Goal: Task Accomplishment & Management: Use online tool/utility

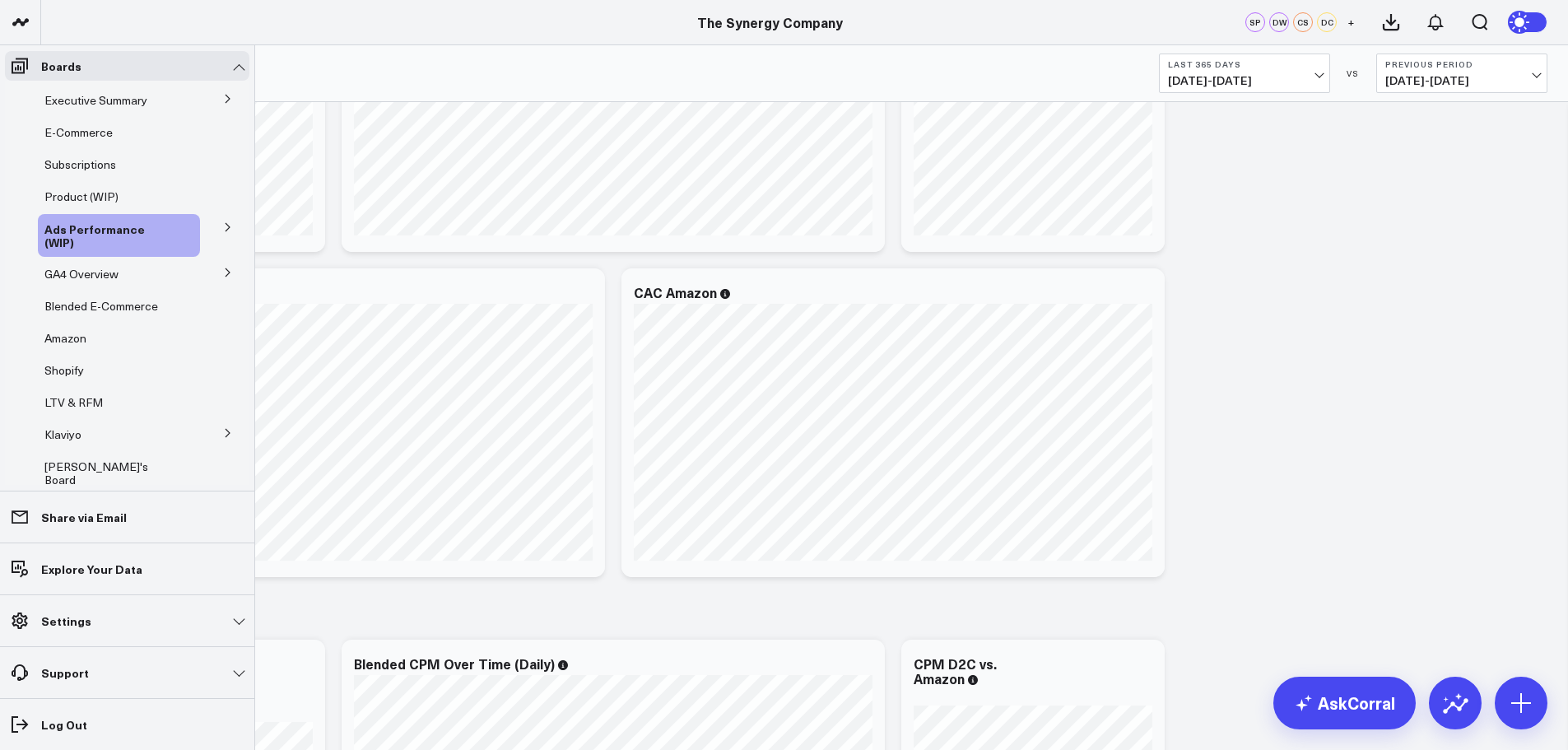
click at [223, 99] on icon at bounding box center [228, 99] width 10 height 10
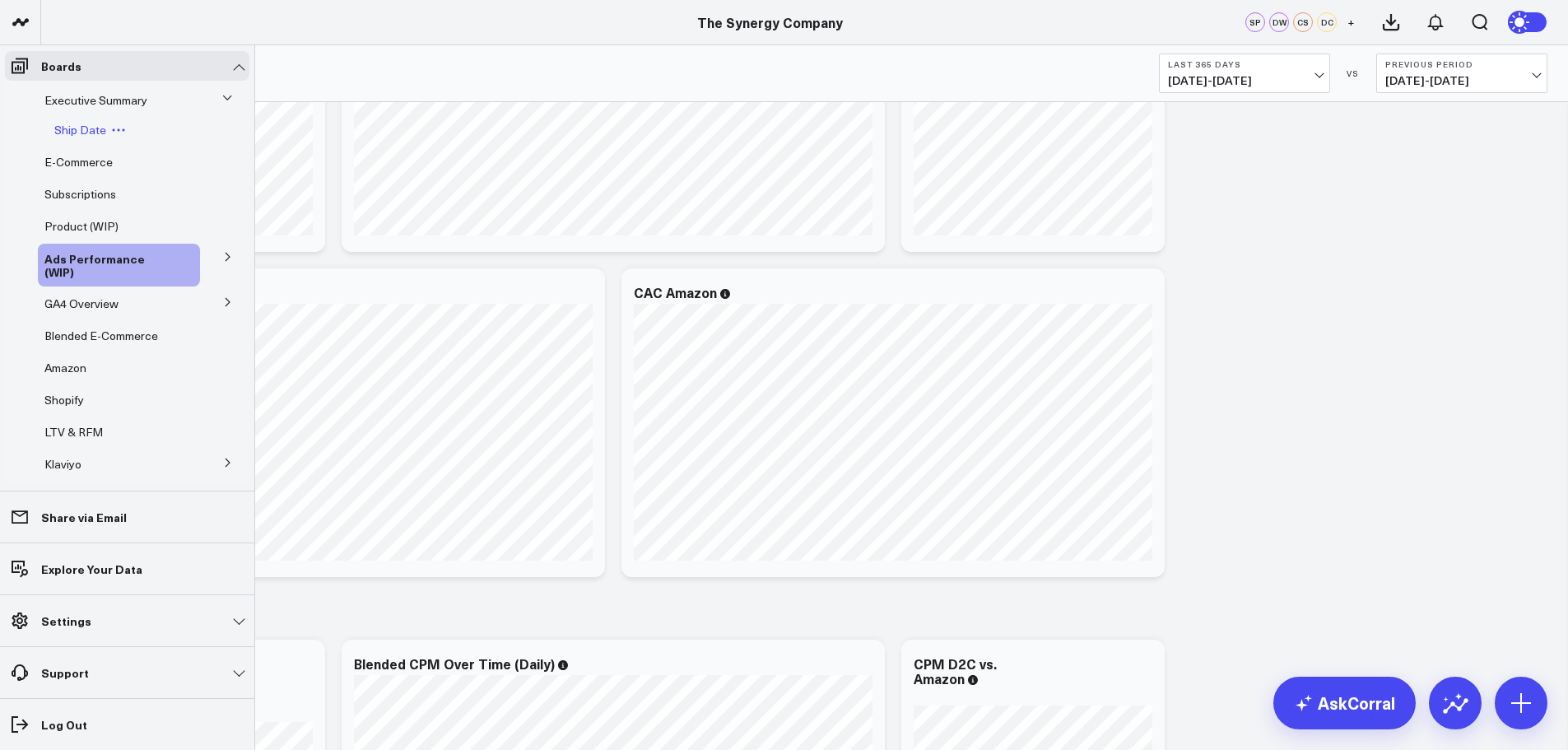
click at [78, 129] on span "Ship Date" at bounding box center [80, 129] width 52 height 15
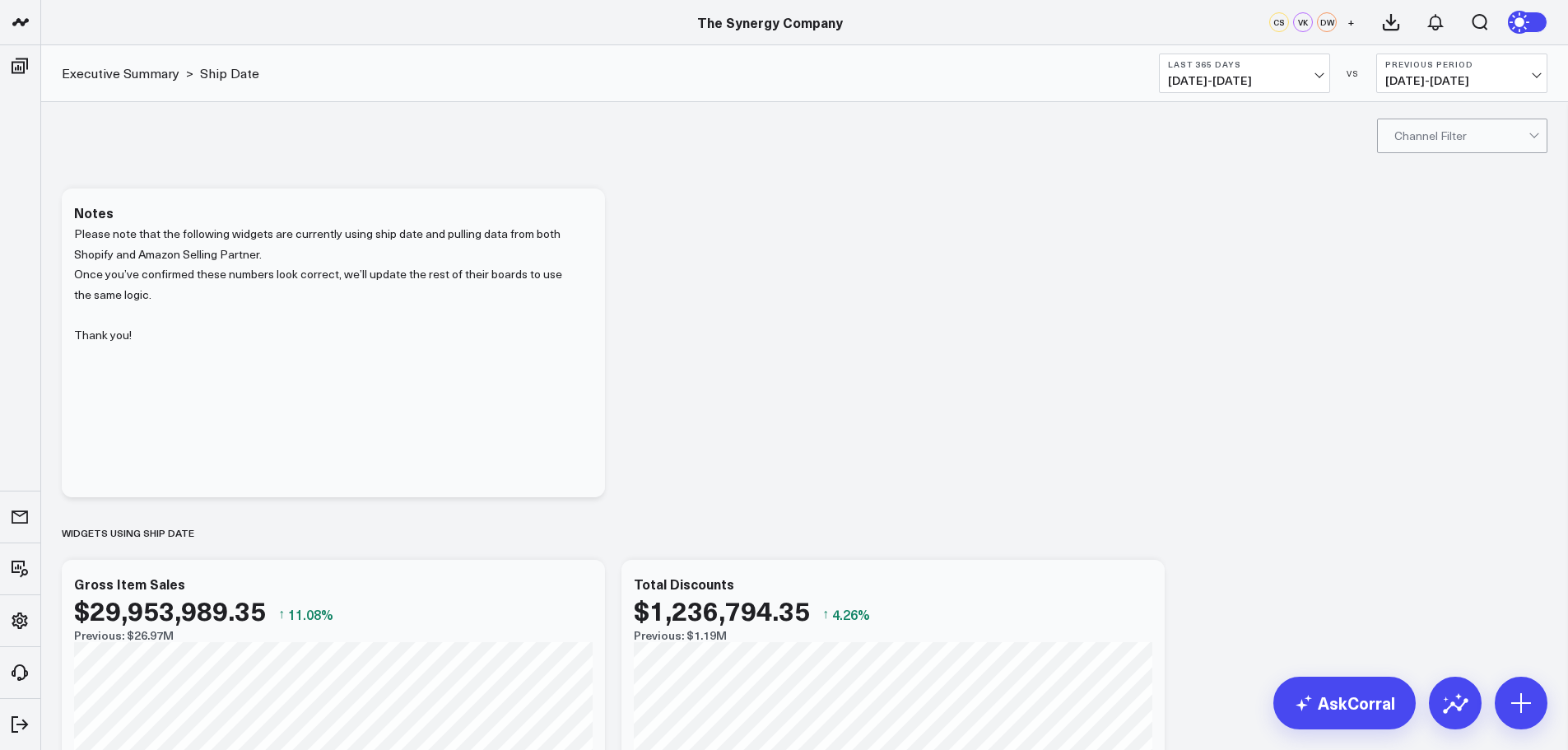
click at [1256, 71] on button "Last 365 Days [DATE] - [DATE]" at bounding box center [1244, 73] width 171 height 39
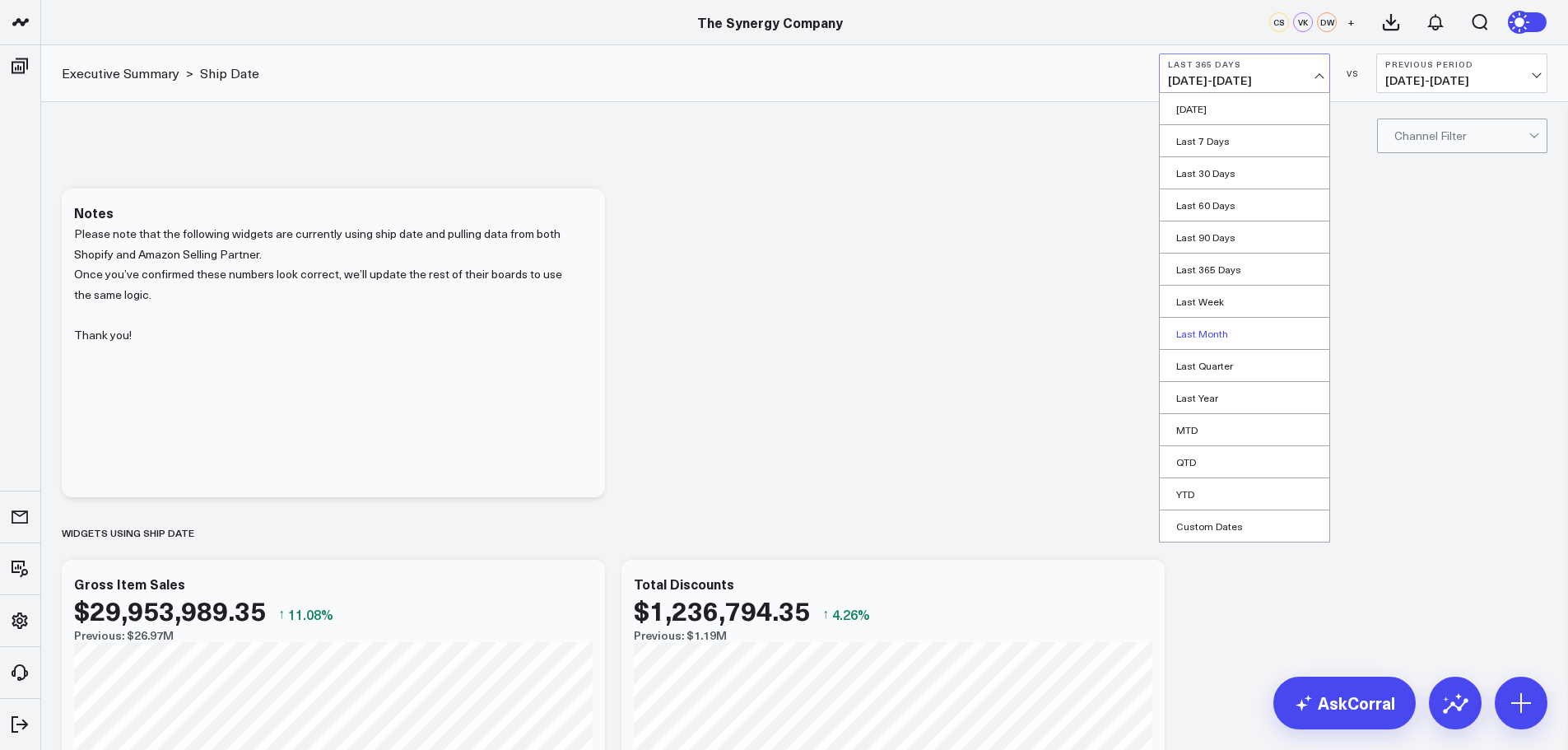
click at [1211, 327] on link "Last Month" at bounding box center [1244, 333] width 169 height 31
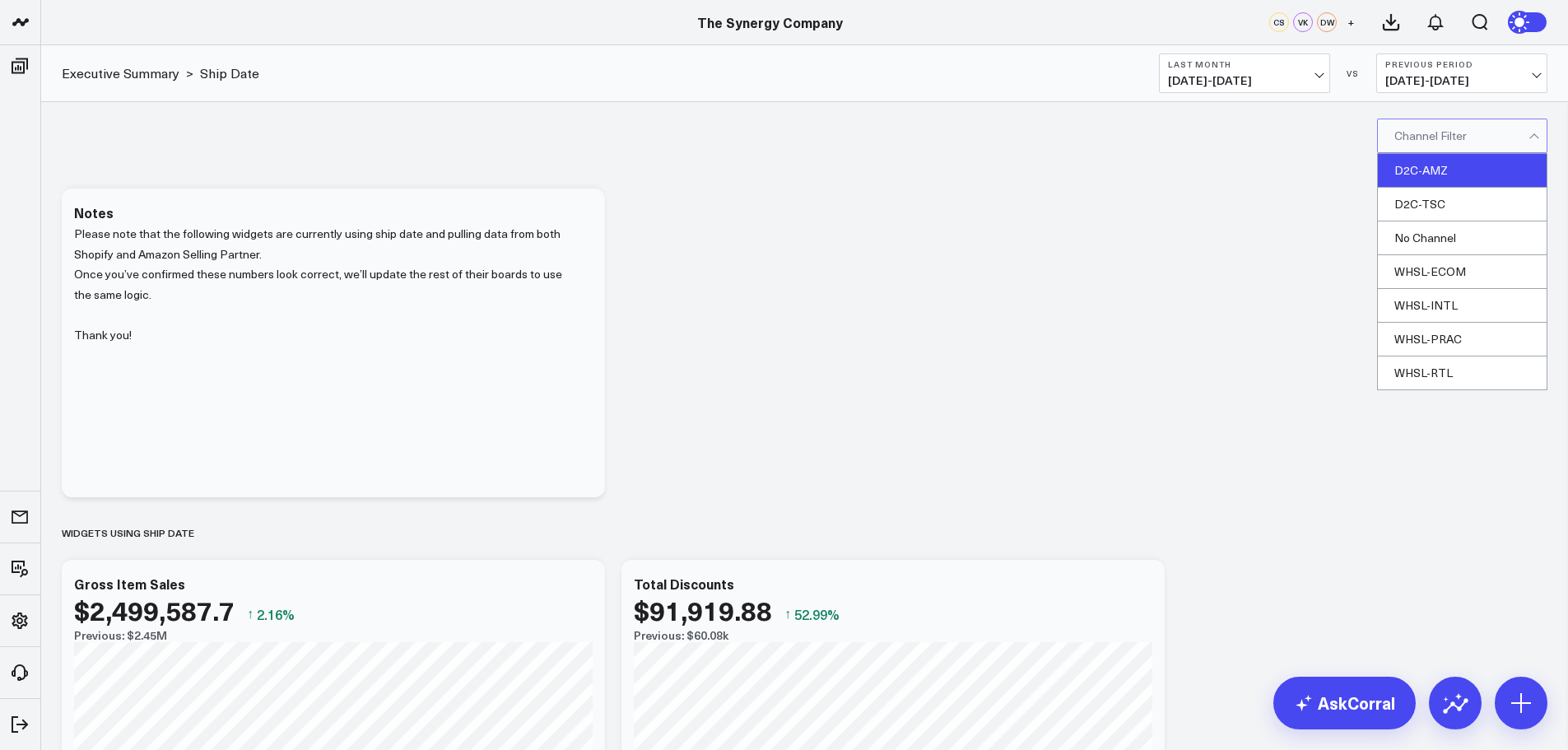
click at [1411, 173] on div "D2C-AMZ" at bounding box center [1463, 171] width 168 height 34
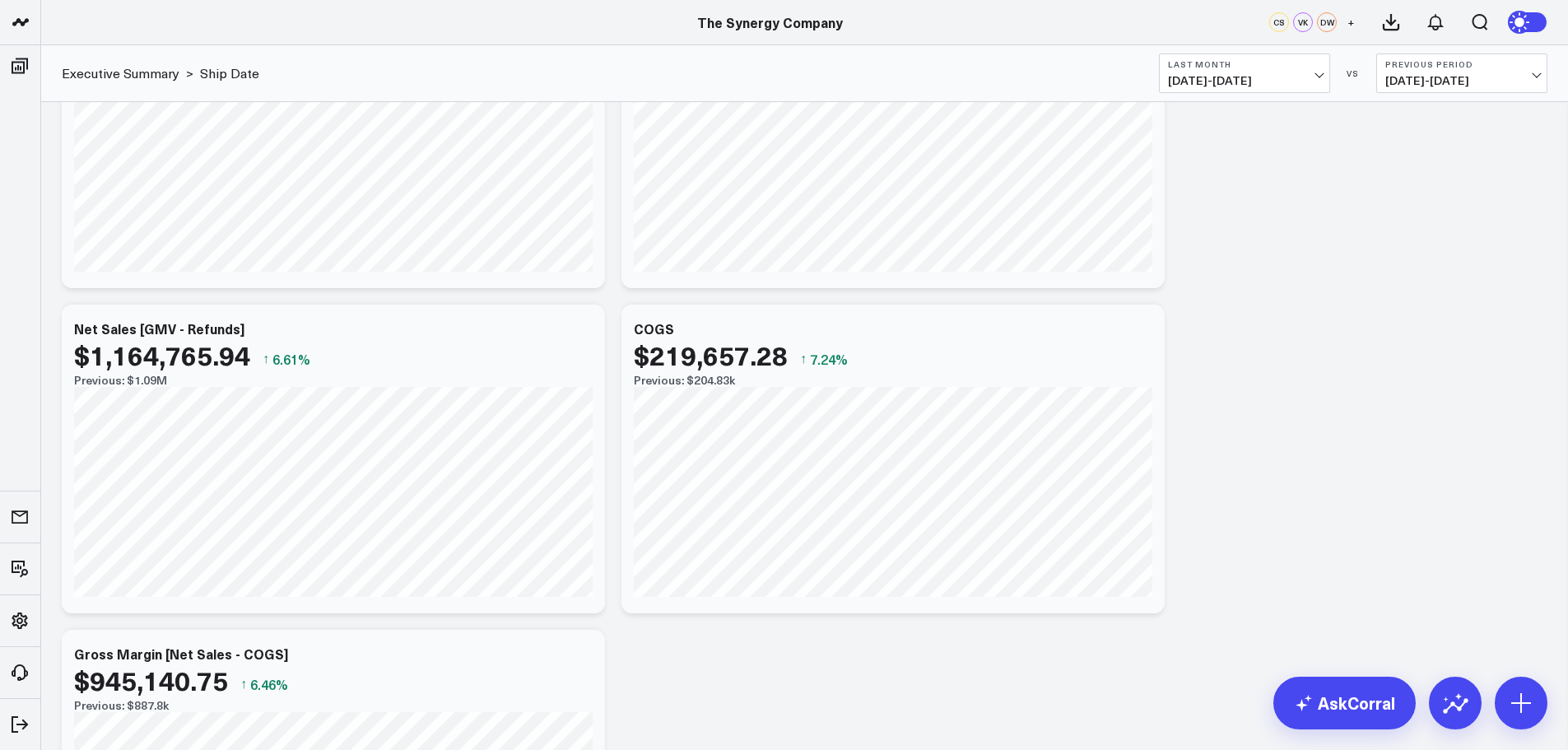
scroll to position [659, 0]
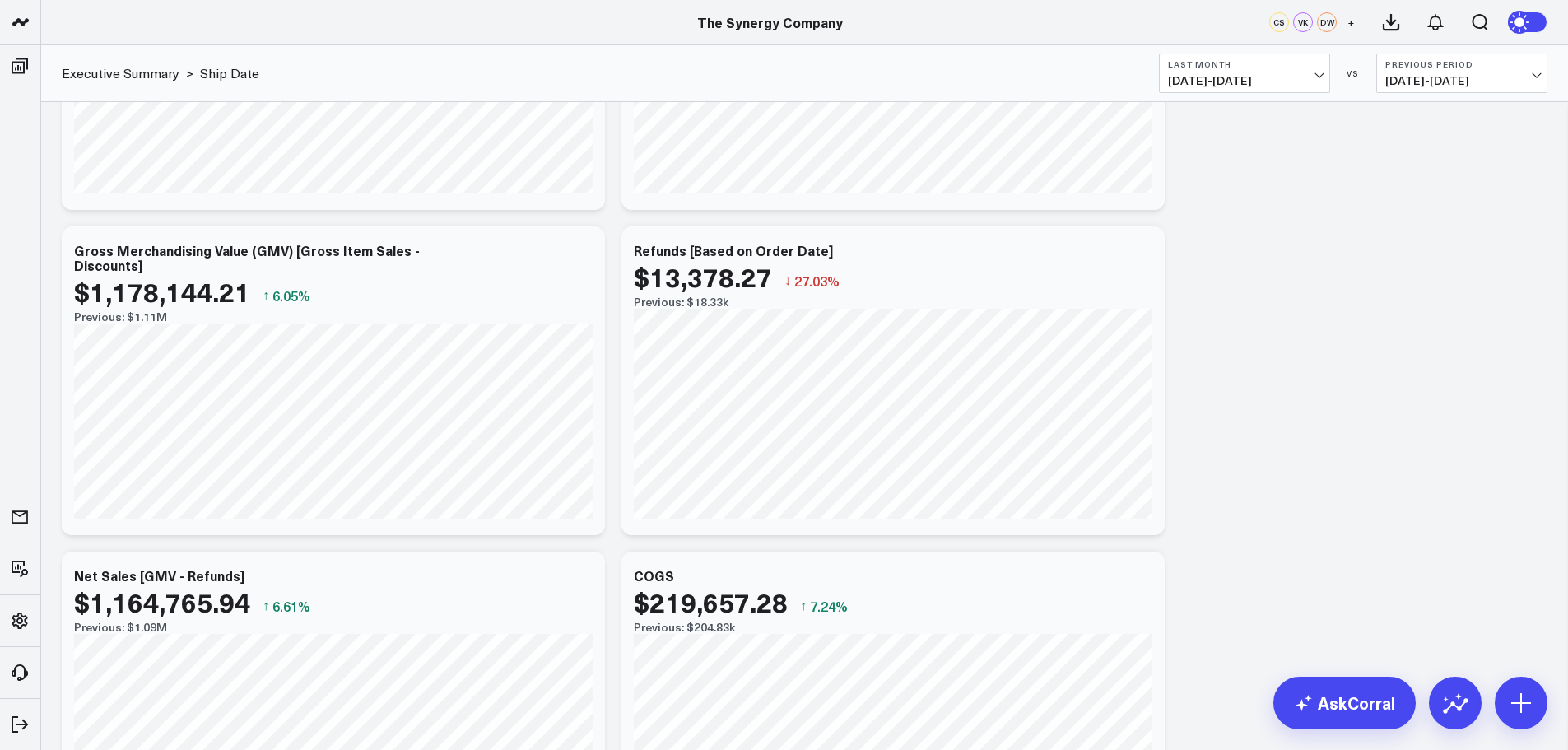
click at [1250, 282] on div "Modify via AI Copy link to widget Ask support Remove Create linked copy Executi…" at bounding box center [804, 706] width 1503 height 2368
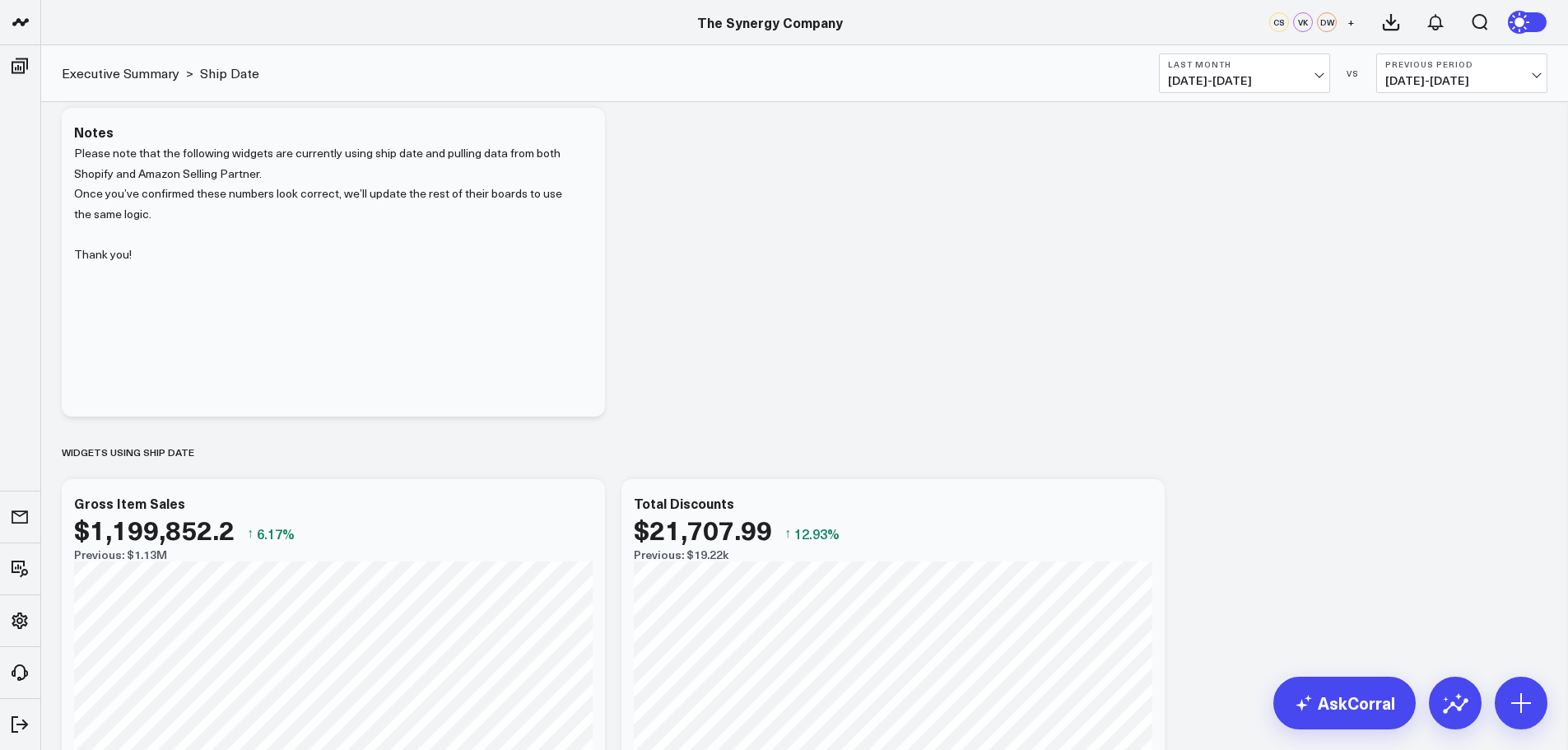
scroll to position [0, 0]
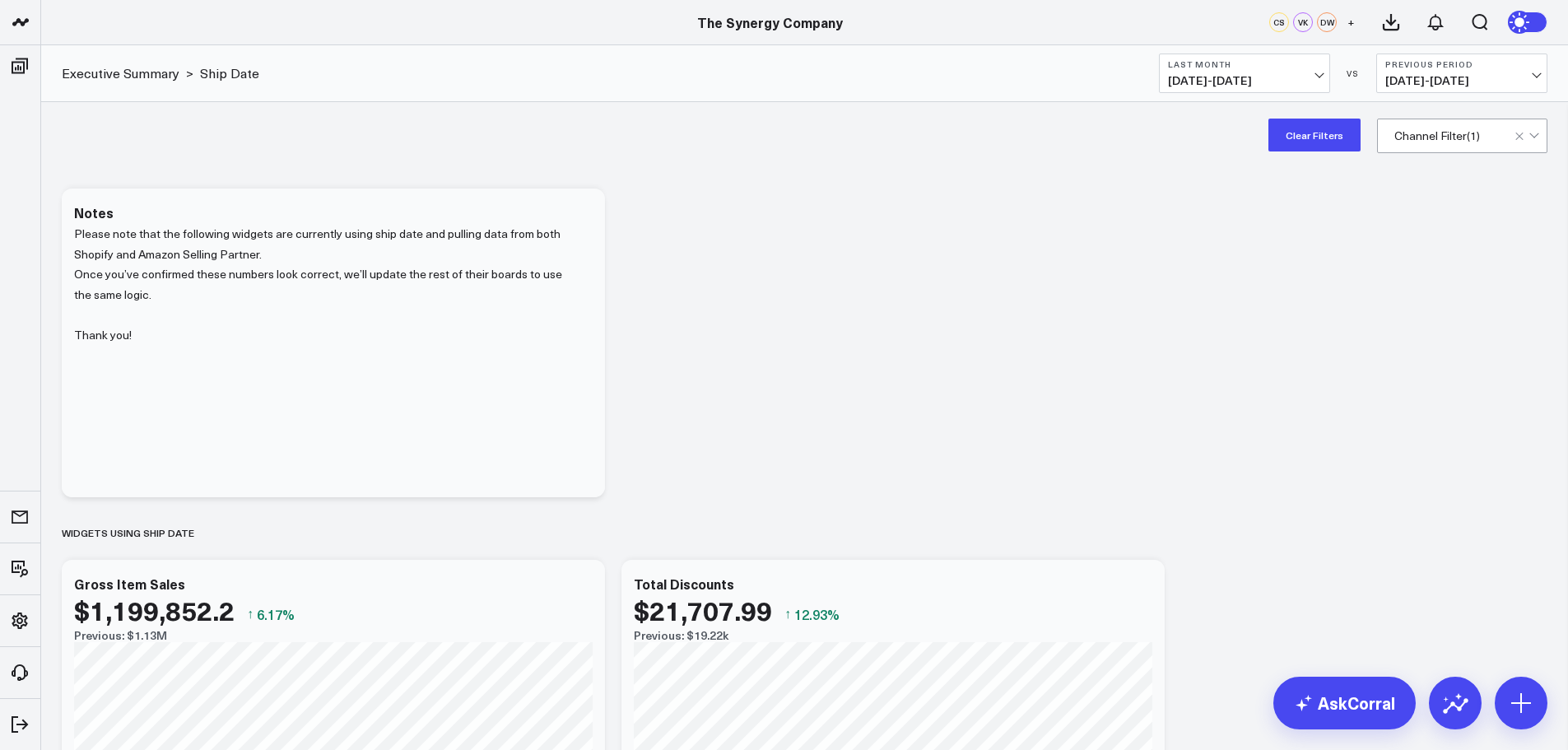
click at [1305, 69] on button "Last Month [DATE] - [DATE]" at bounding box center [1244, 73] width 171 height 39
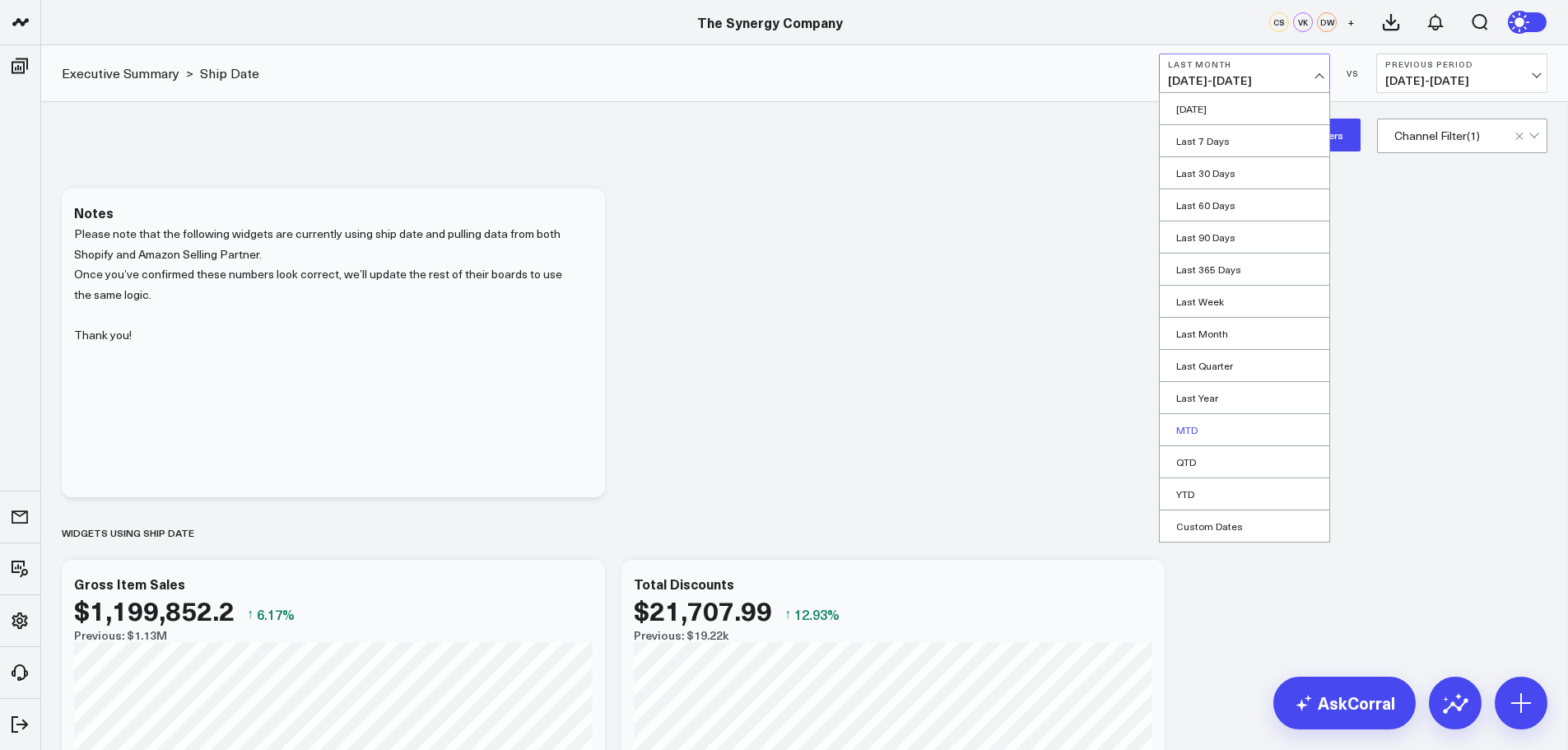
click at [1186, 428] on link "MTD" at bounding box center [1244, 429] width 169 height 31
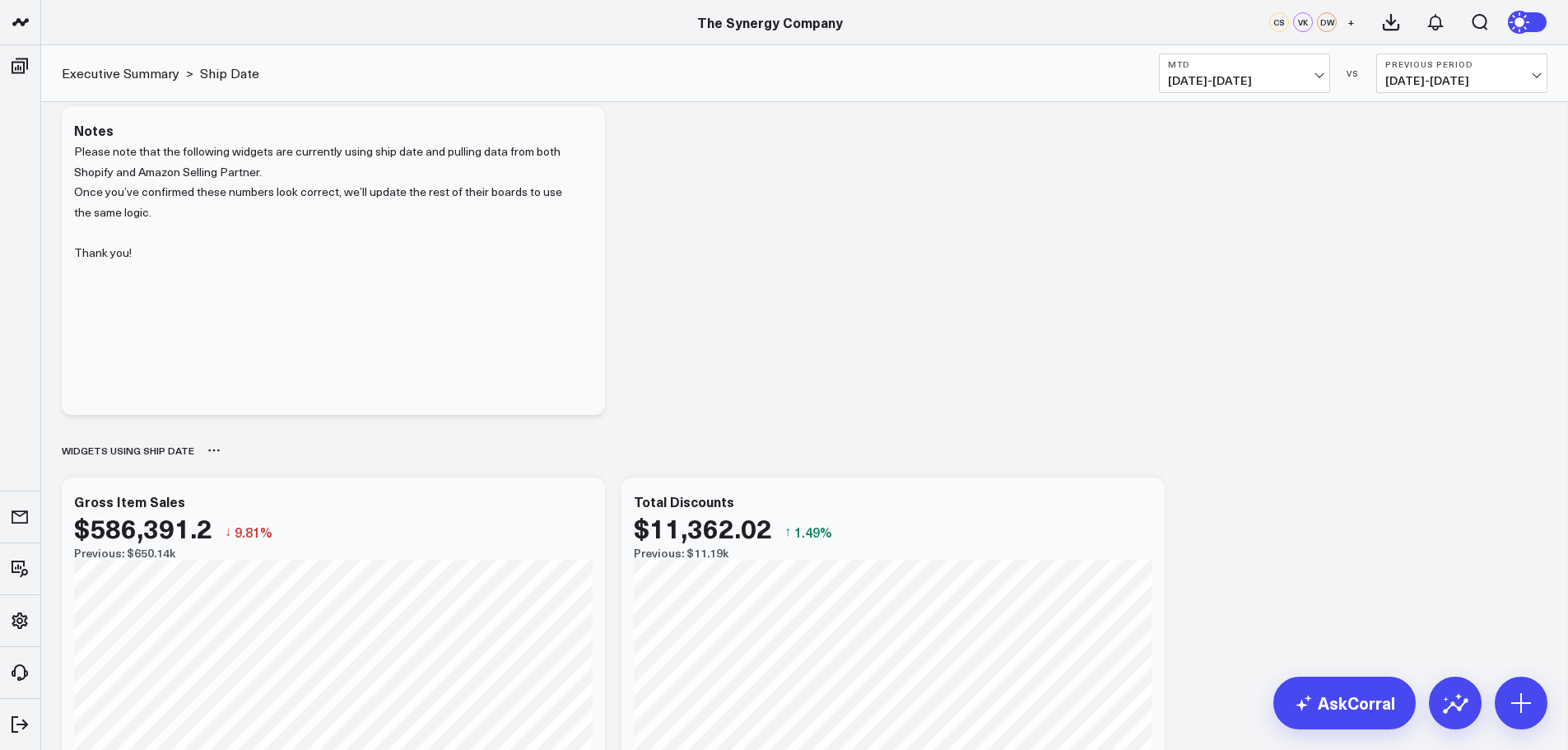
scroll to position [247, 0]
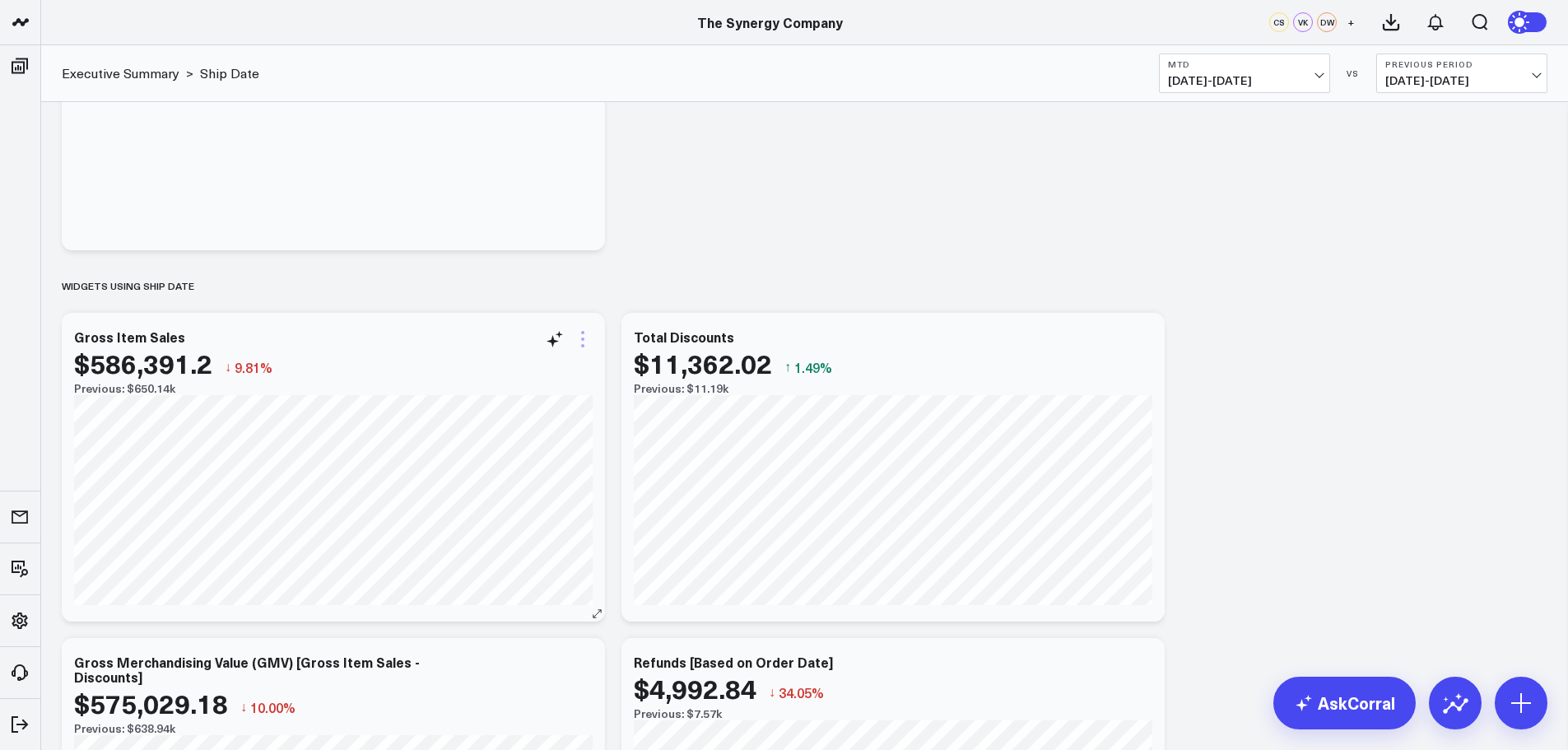
click at [582, 337] on icon at bounding box center [582, 338] width 20 height 20
click at [633, 268] on div "Widgets using Ship date" at bounding box center [804, 286] width 1486 height 38
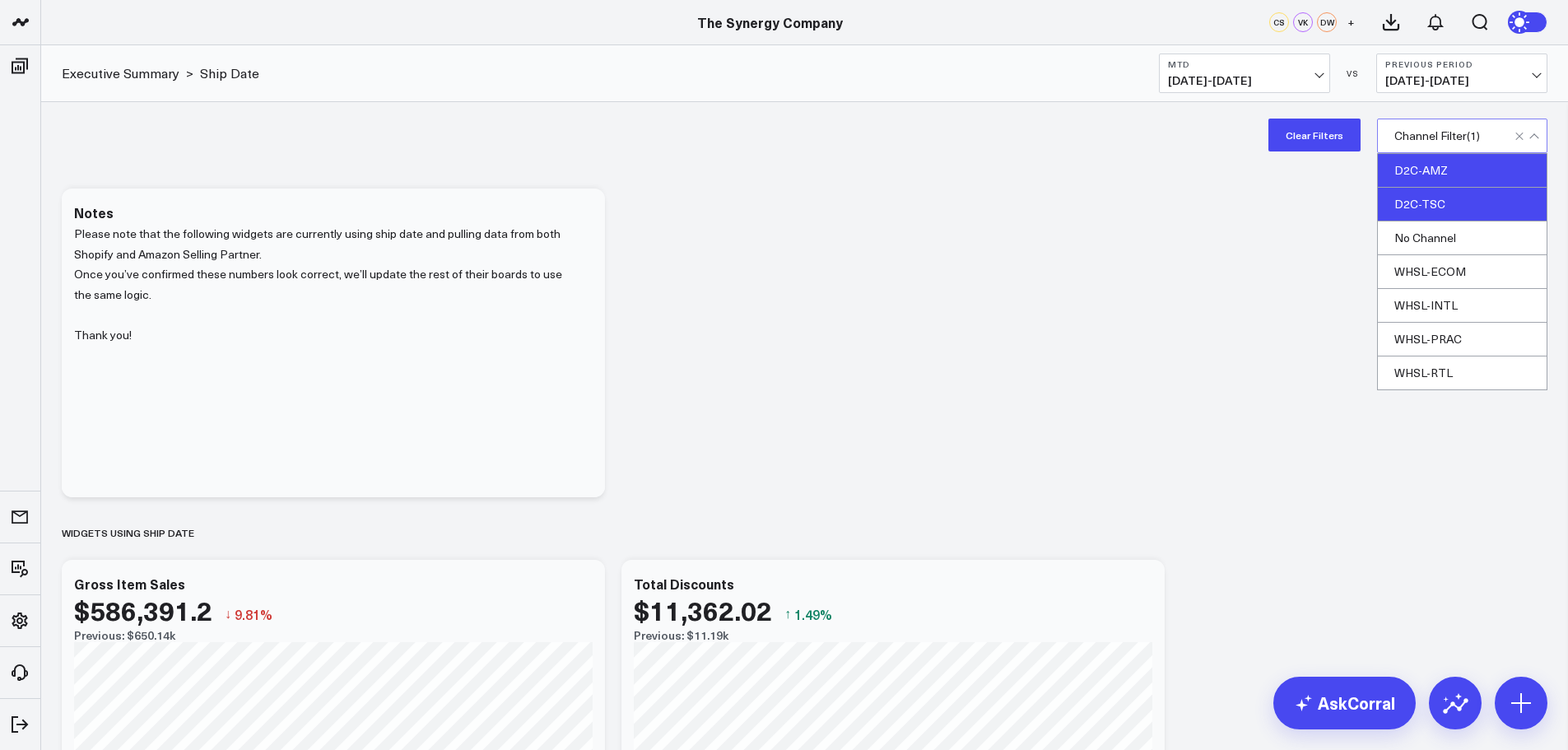
click at [1417, 207] on div "D2C-TSC" at bounding box center [1463, 205] width 168 height 34
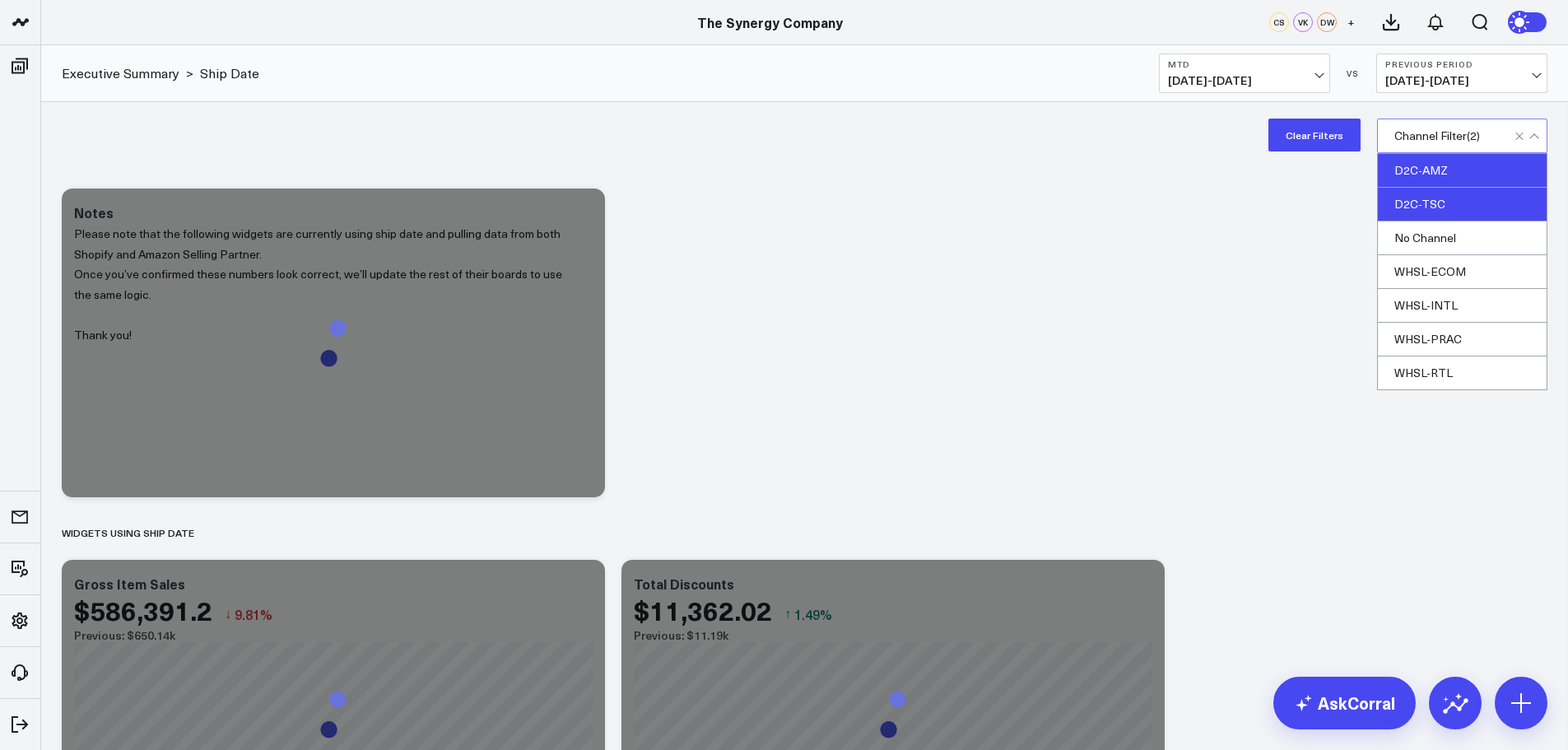
click at [1419, 171] on div "D2C-AMZ" at bounding box center [1463, 171] width 168 height 34
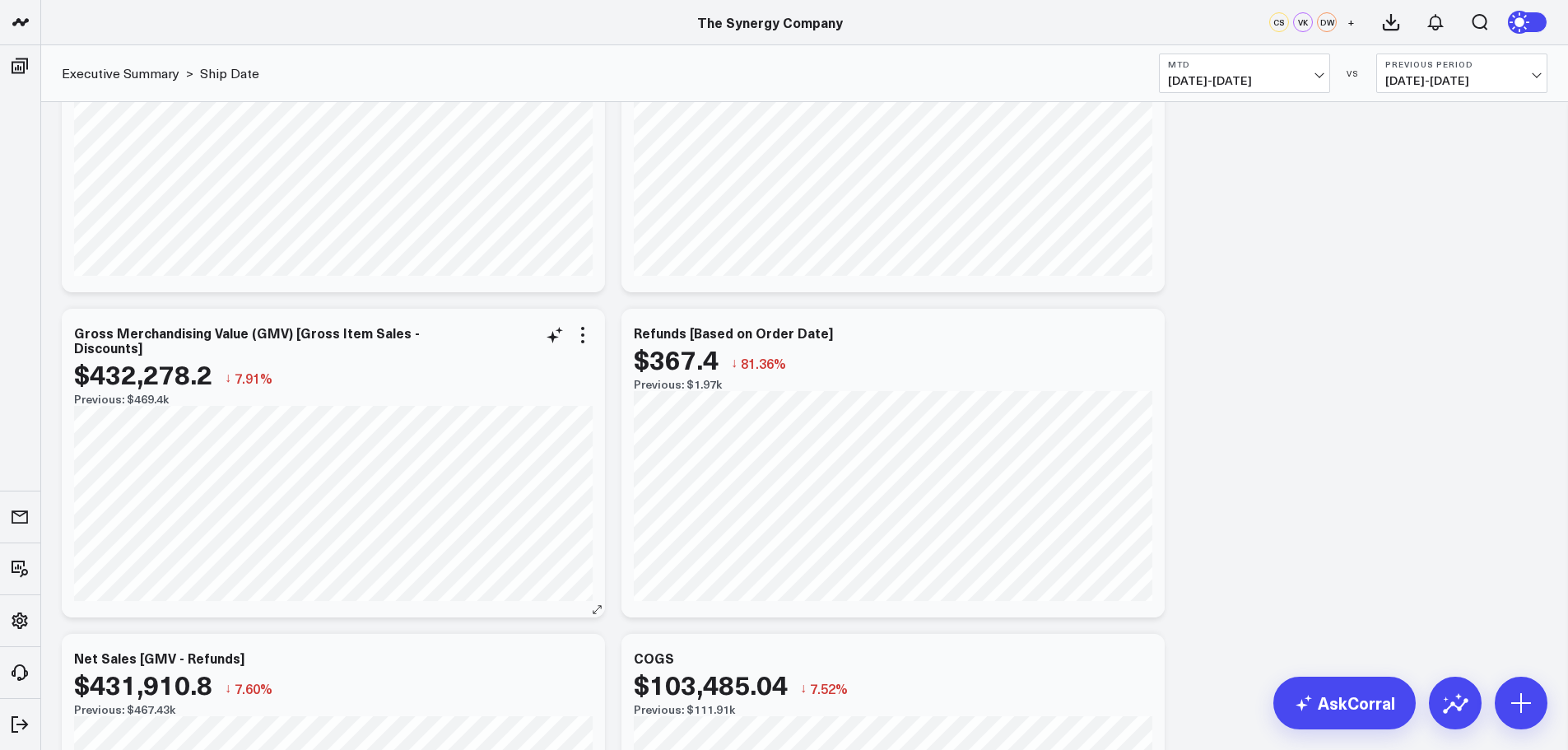
scroll to position [412, 0]
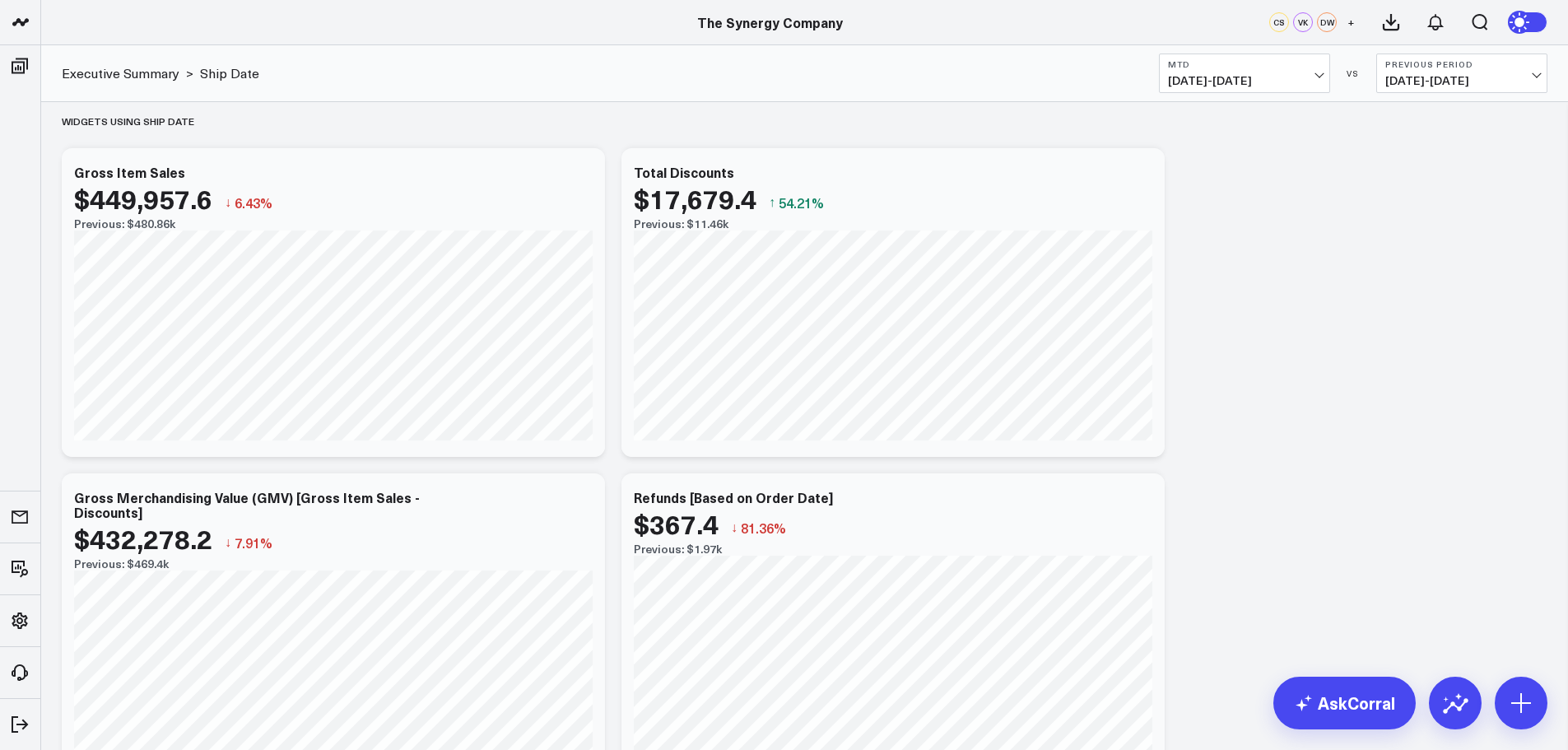
click at [1504, 65] on b "Previous Period" at bounding box center [1462, 65] width 153 height 10
click at [1430, 206] on link "No Comparison" at bounding box center [1462, 205] width 169 height 31
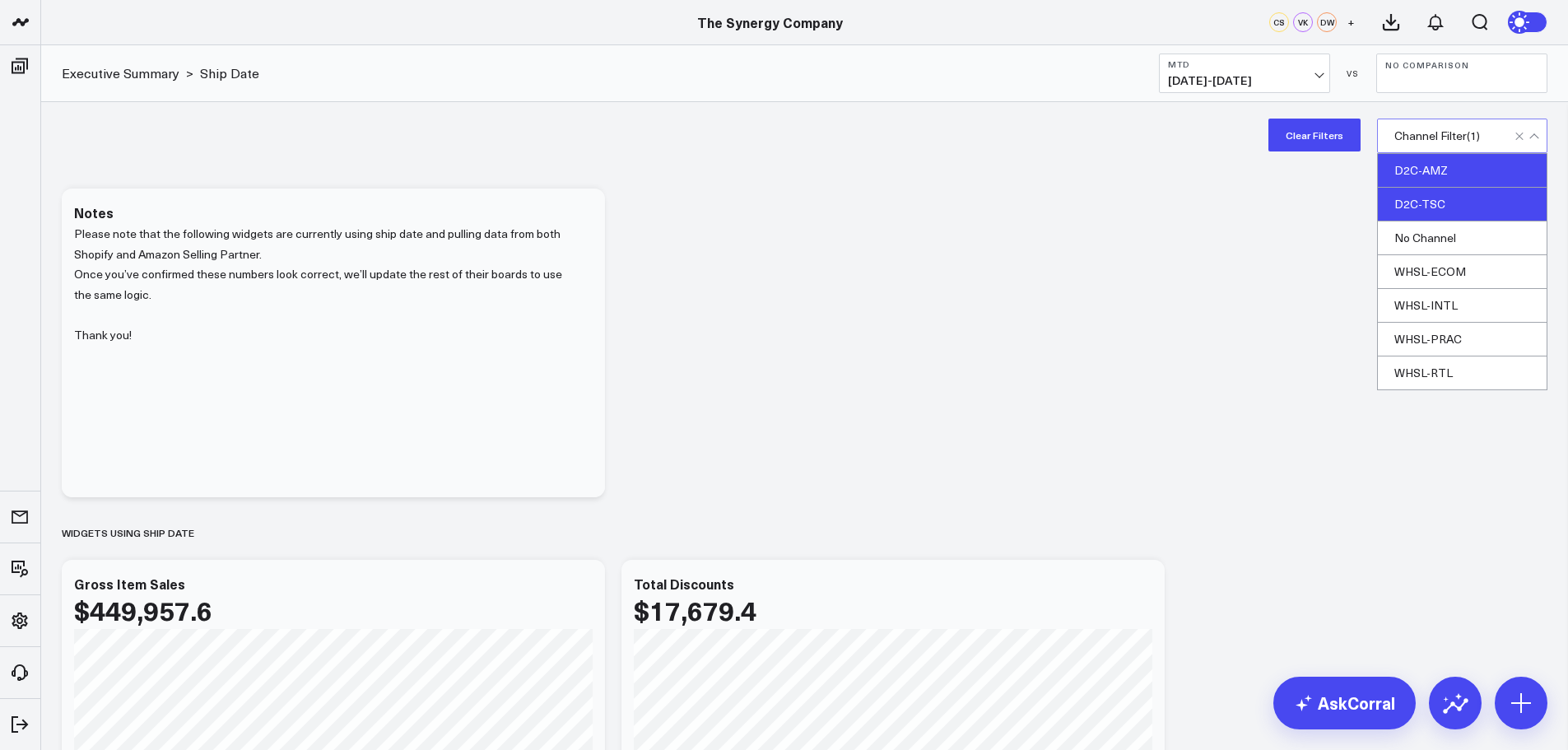
drag, startPoint x: 1436, startPoint y: 171, endPoint x: 1433, endPoint y: 185, distance: 14.3
click at [1436, 172] on div "D2C-AMZ" at bounding box center [1463, 171] width 168 height 34
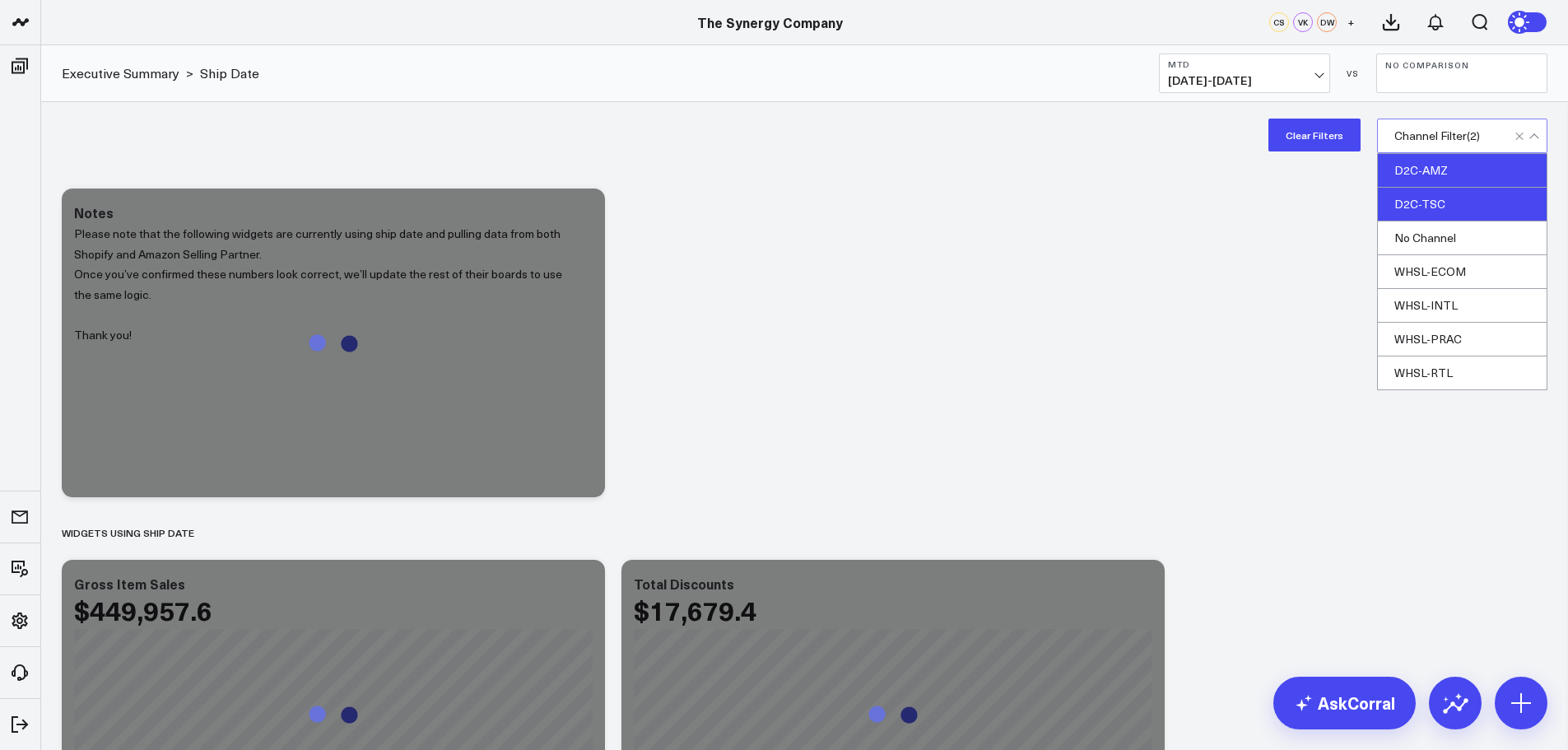
click at [1431, 196] on div "D2C-TSC" at bounding box center [1463, 205] width 168 height 34
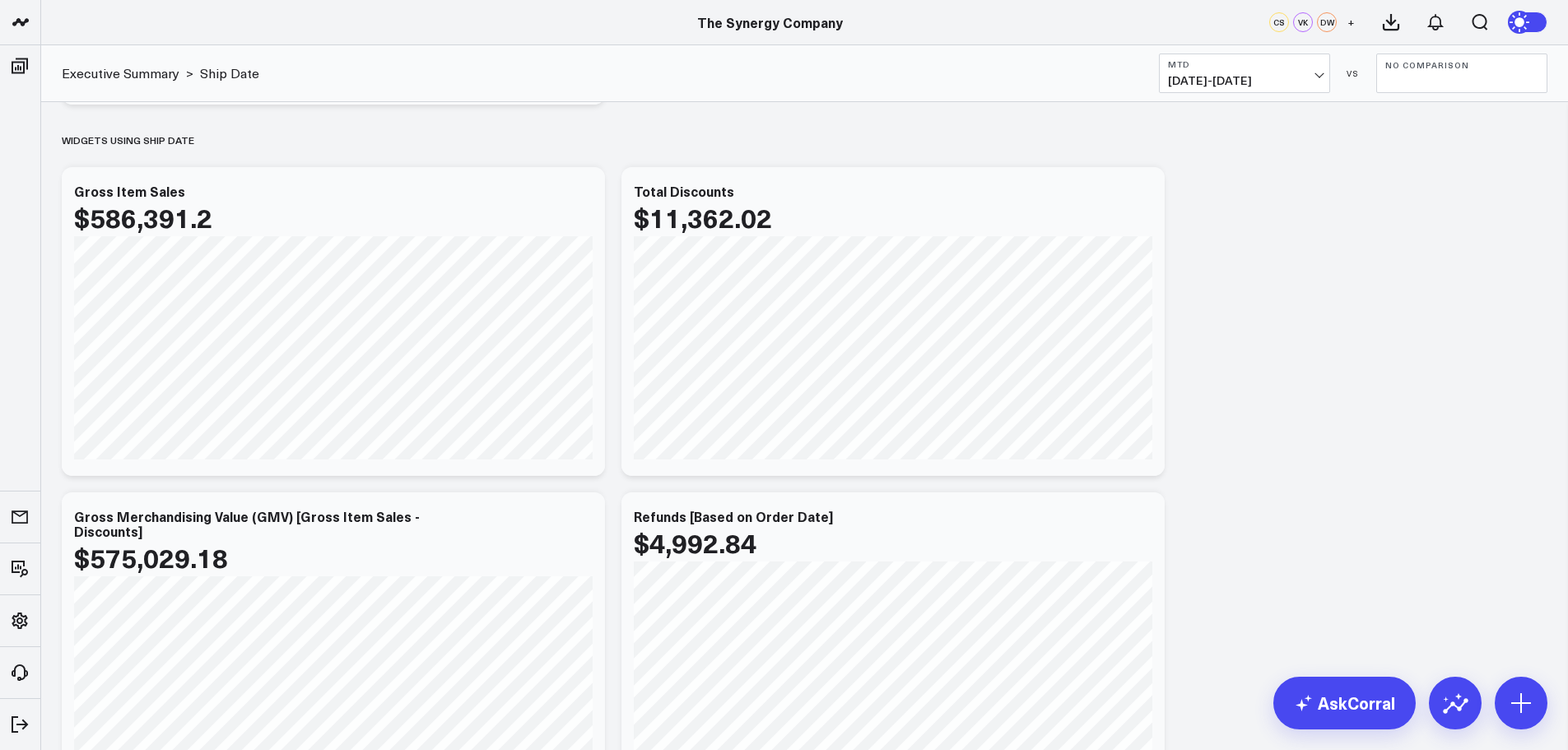
scroll to position [412, 0]
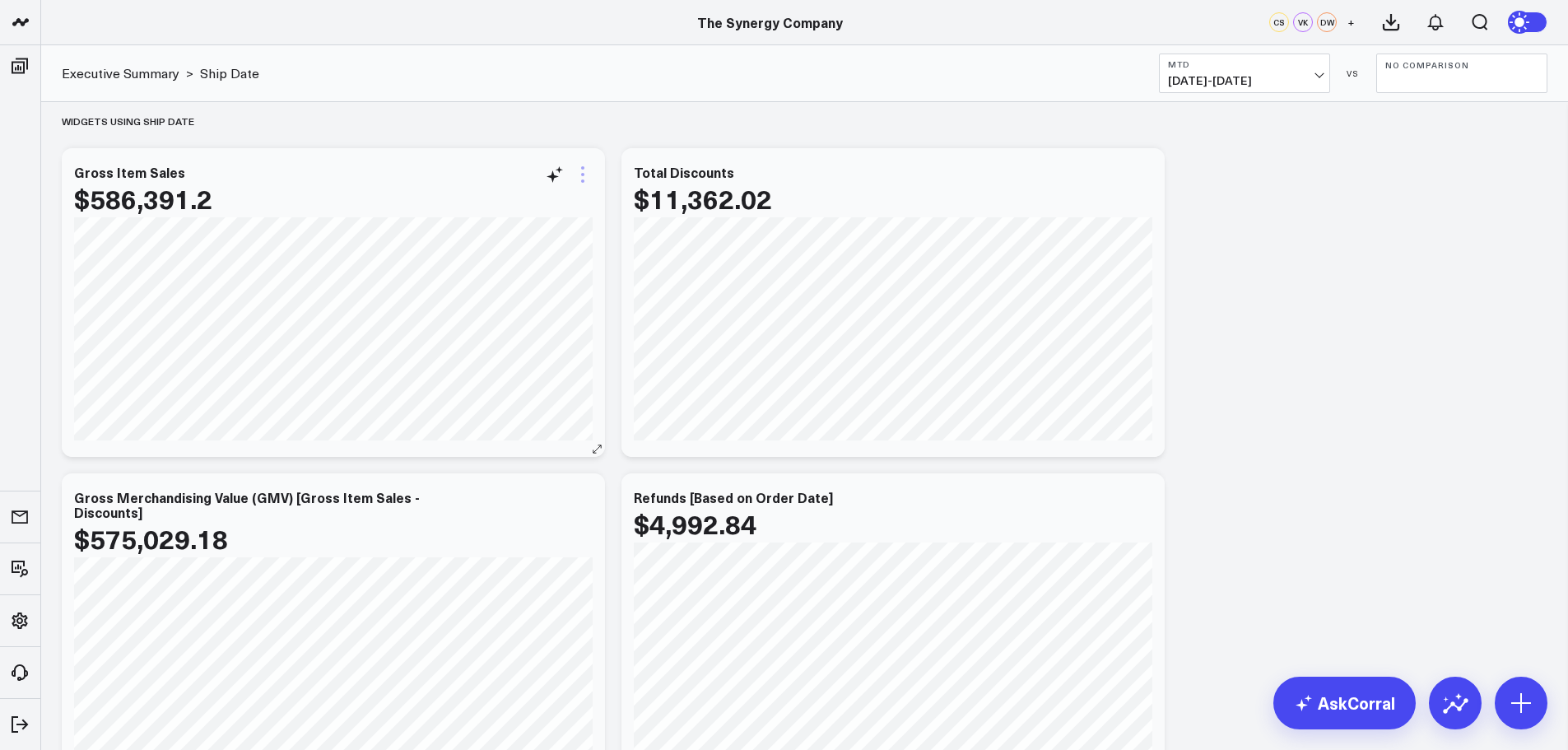
click at [582, 169] on icon at bounding box center [582, 174] width 20 height 20
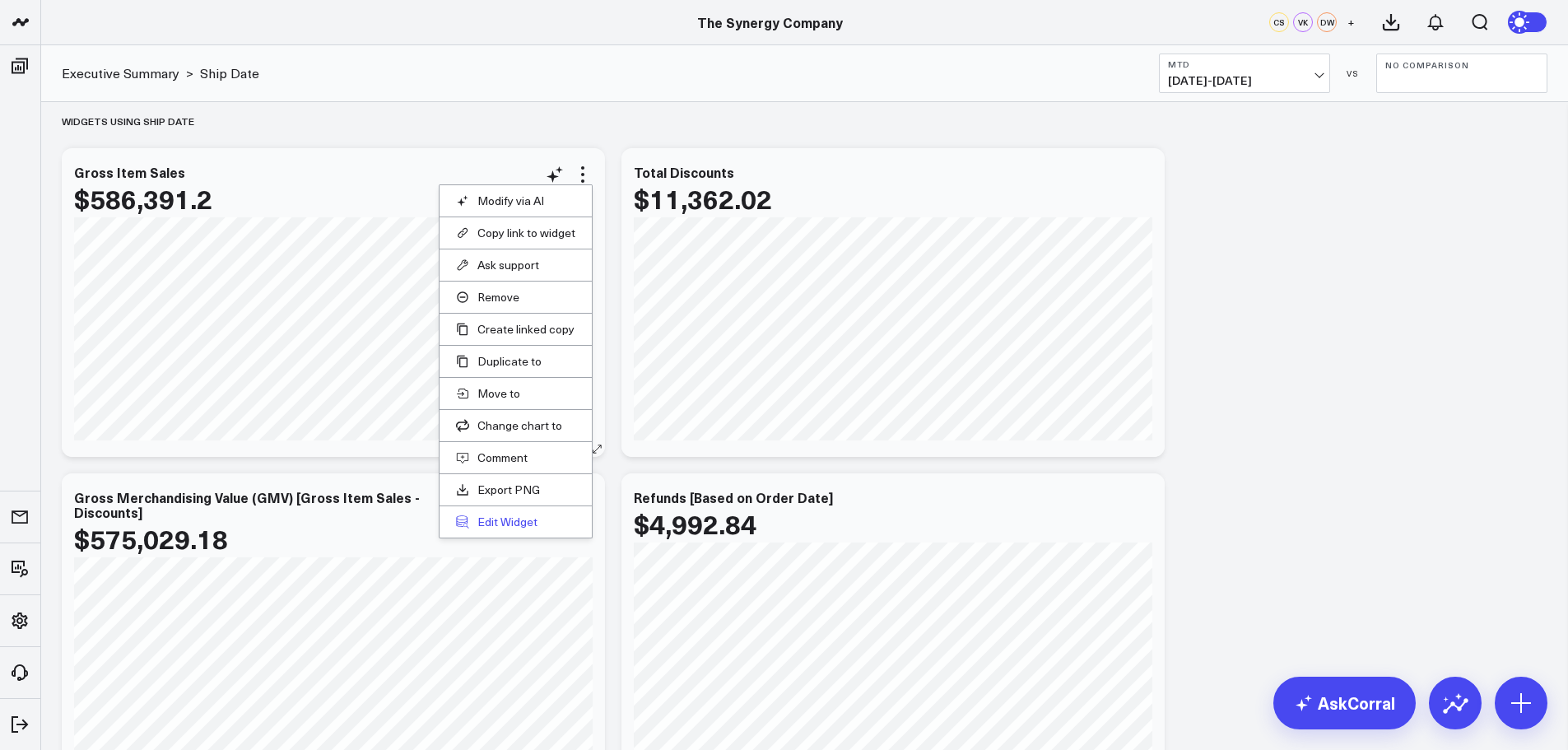
click at [504, 521] on button "Edit Widget" at bounding box center [515, 521] width 119 height 14
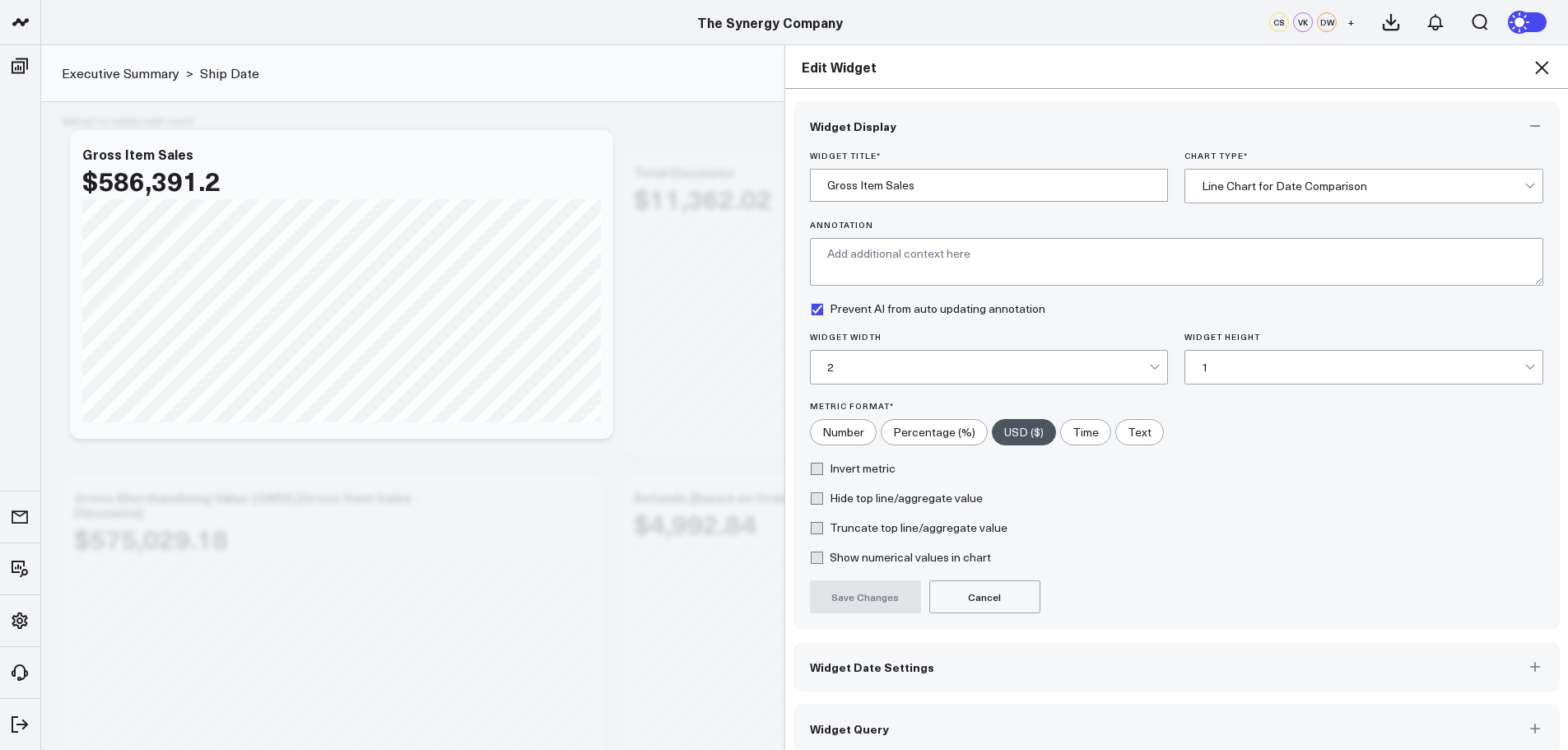
click at [884, 724] on button "Widget Query" at bounding box center [1177, 729] width 767 height 49
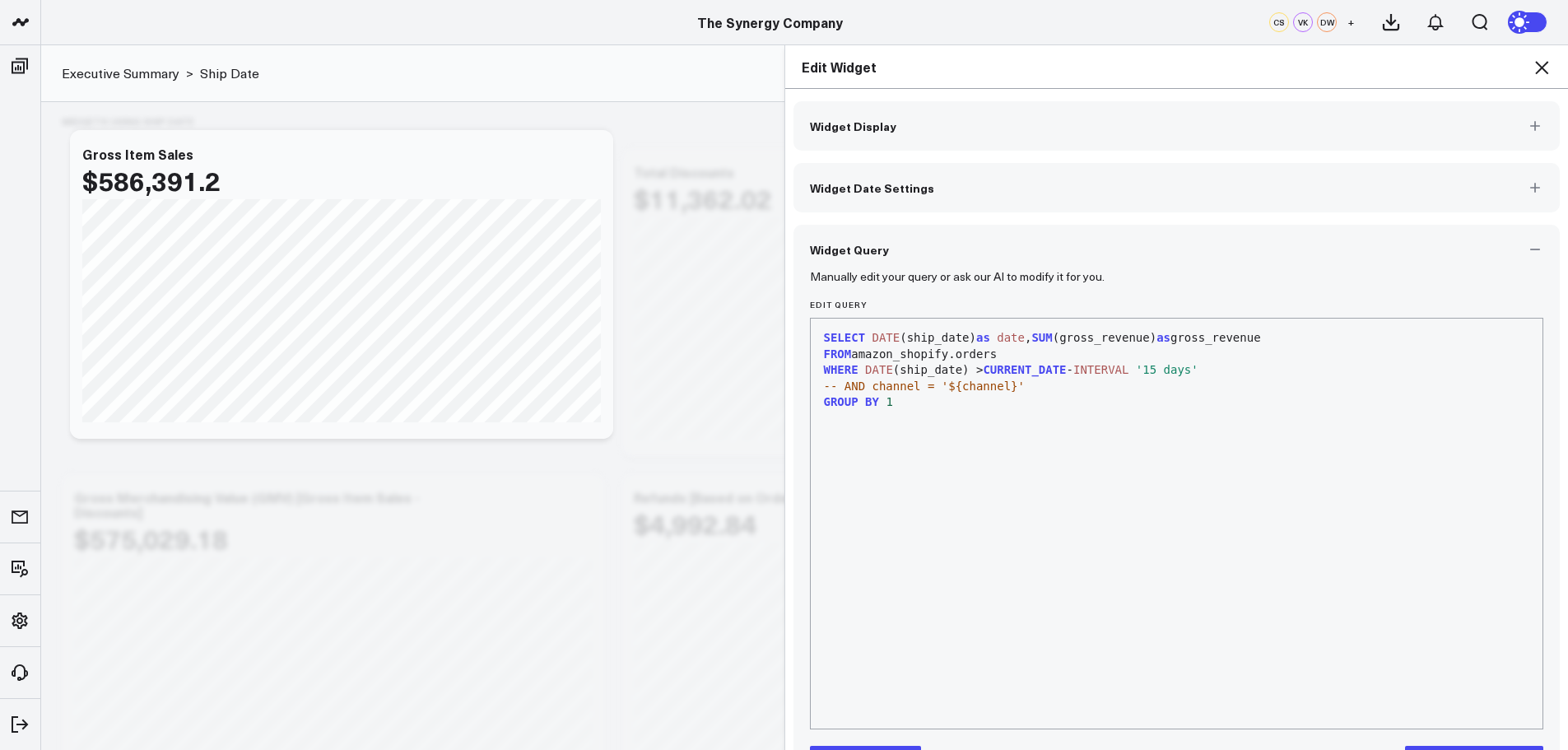
click at [1538, 66] on icon at bounding box center [1542, 67] width 20 height 20
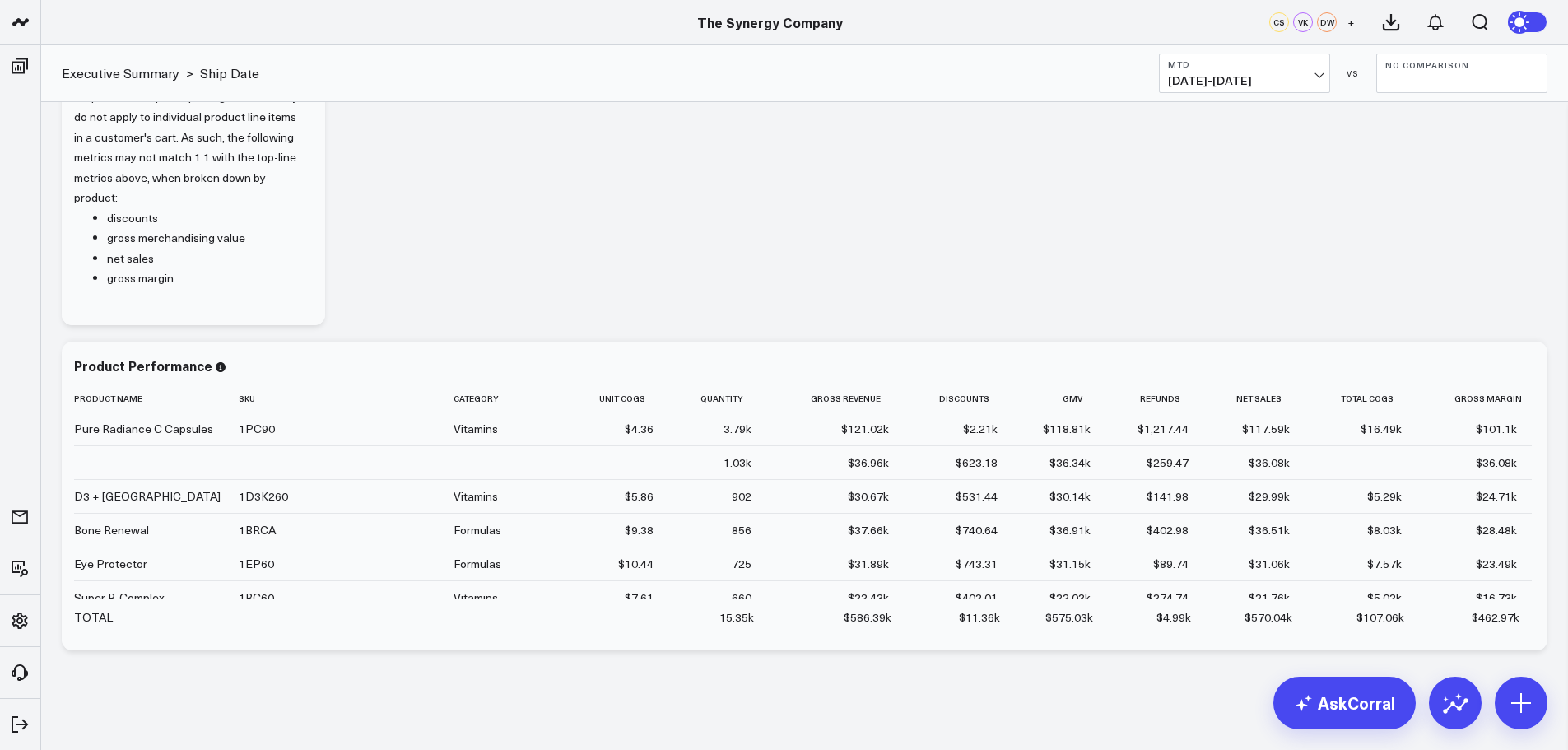
scroll to position [1898, 0]
